Goal: Transaction & Acquisition: Purchase product/service

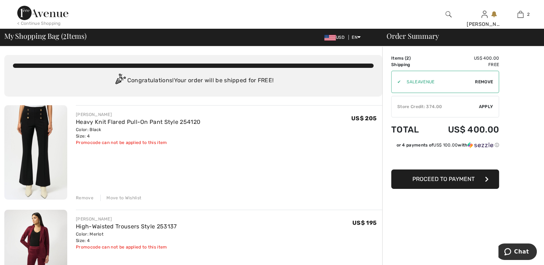
click at [83, 197] on div "Remove" at bounding box center [85, 198] width 18 height 6
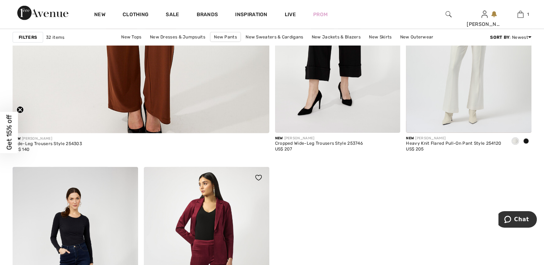
scroll to position [2157, 0]
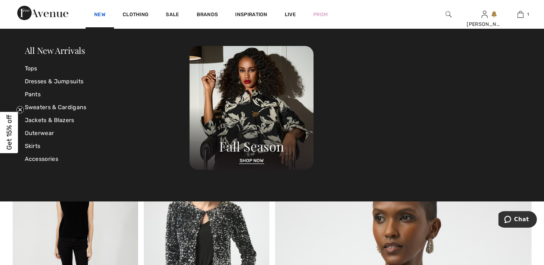
click at [103, 15] on link "New" at bounding box center [99, 16] width 11 height 8
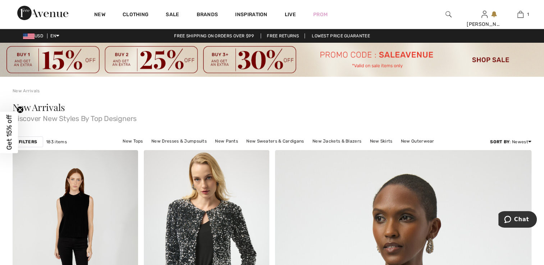
click at [103, 15] on link "New" at bounding box center [99, 16] width 11 height 8
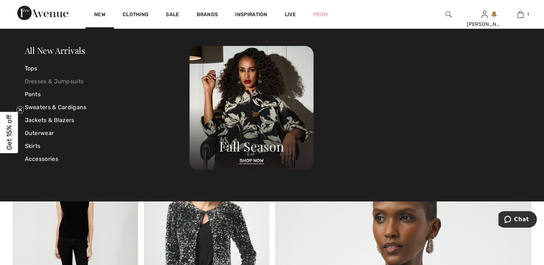
click at [54, 82] on link "Dresses & Jumpsuits" at bounding box center [107, 81] width 165 height 13
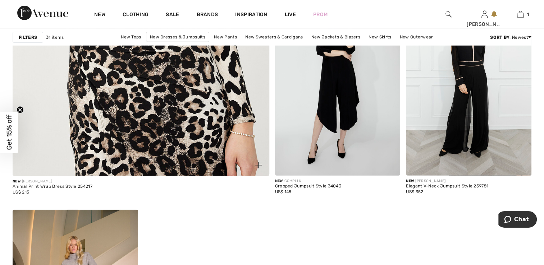
scroll to position [2121, 0]
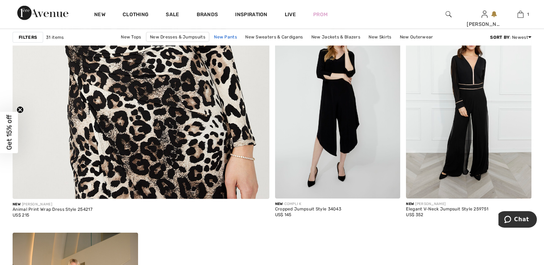
scroll to position [2085, 0]
